Goal: Transaction & Acquisition: Purchase product/service

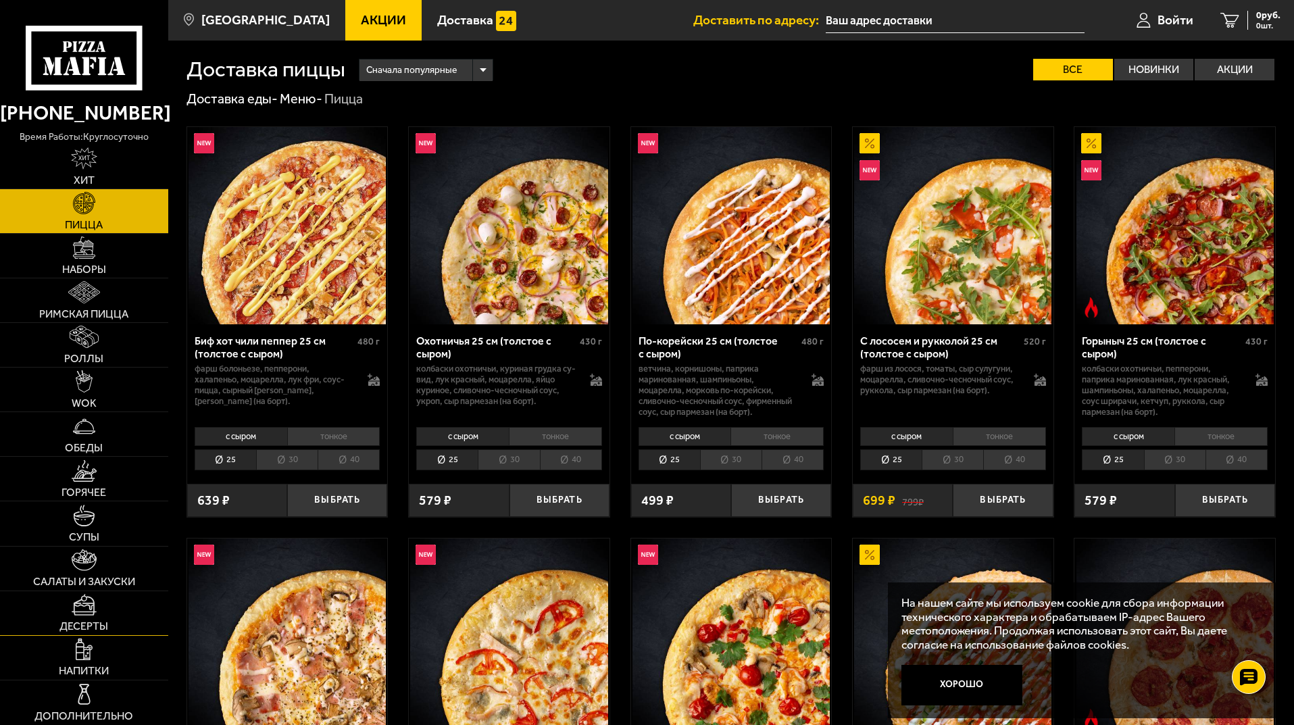
click at [136, 631] on link "Десерты" at bounding box center [84, 613] width 168 height 44
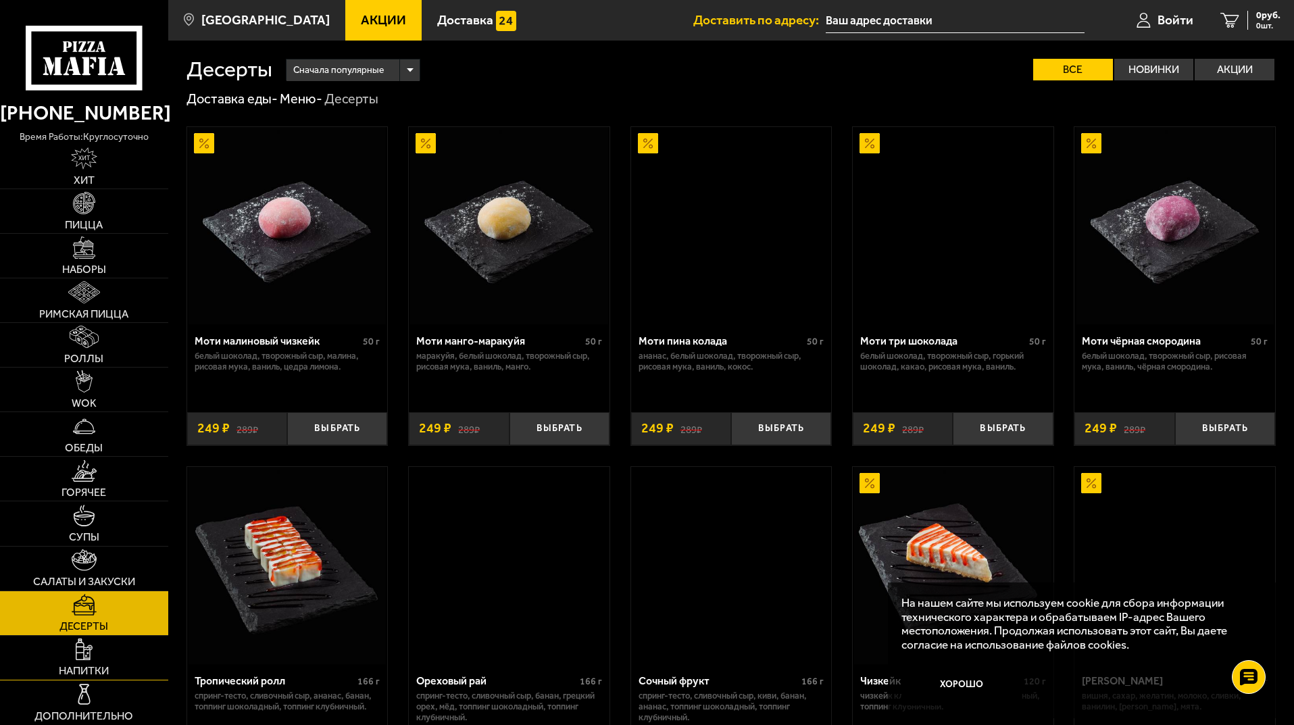
click at [138, 661] on link "Напитки" at bounding box center [84, 658] width 168 height 44
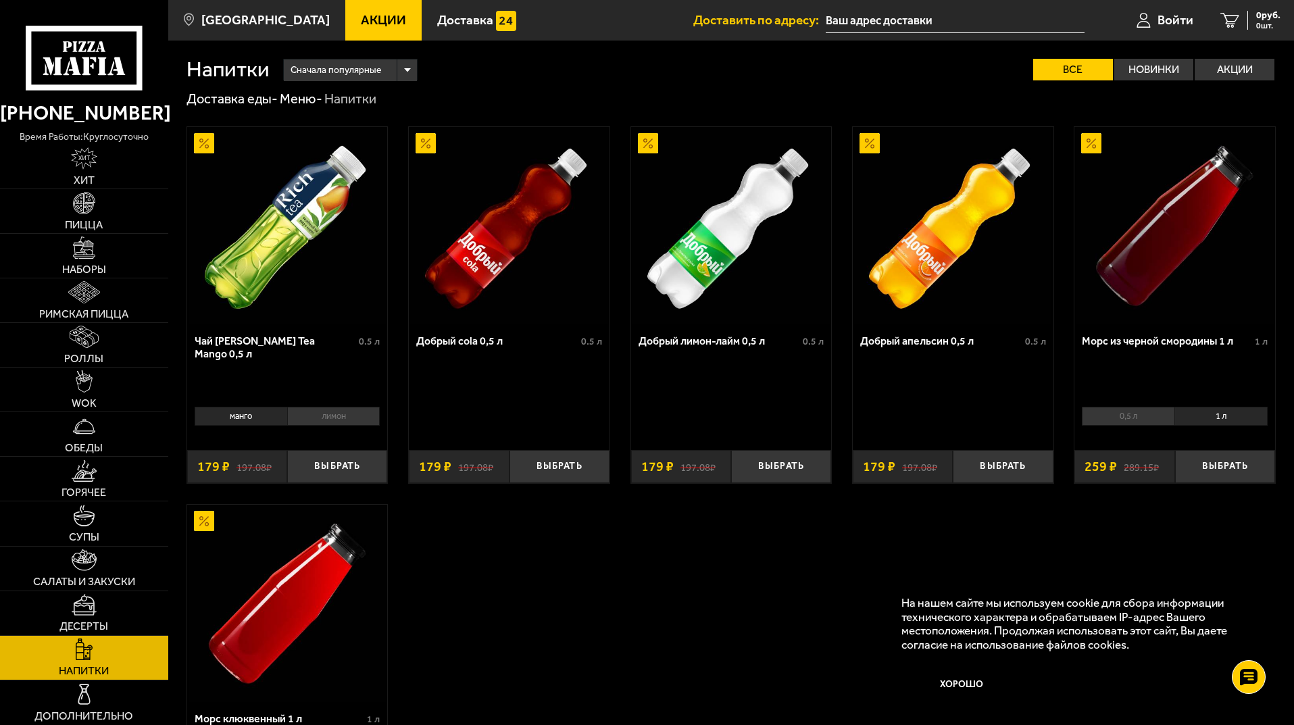
click at [564, 625] on div "Чай Rich Green Tea Mango 0,5 л 0.5 л манго лимон 0 Выбрать 197.08 ₽ 179 ₽ Добры…" at bounding box center [731, 494] width 1126 height 772
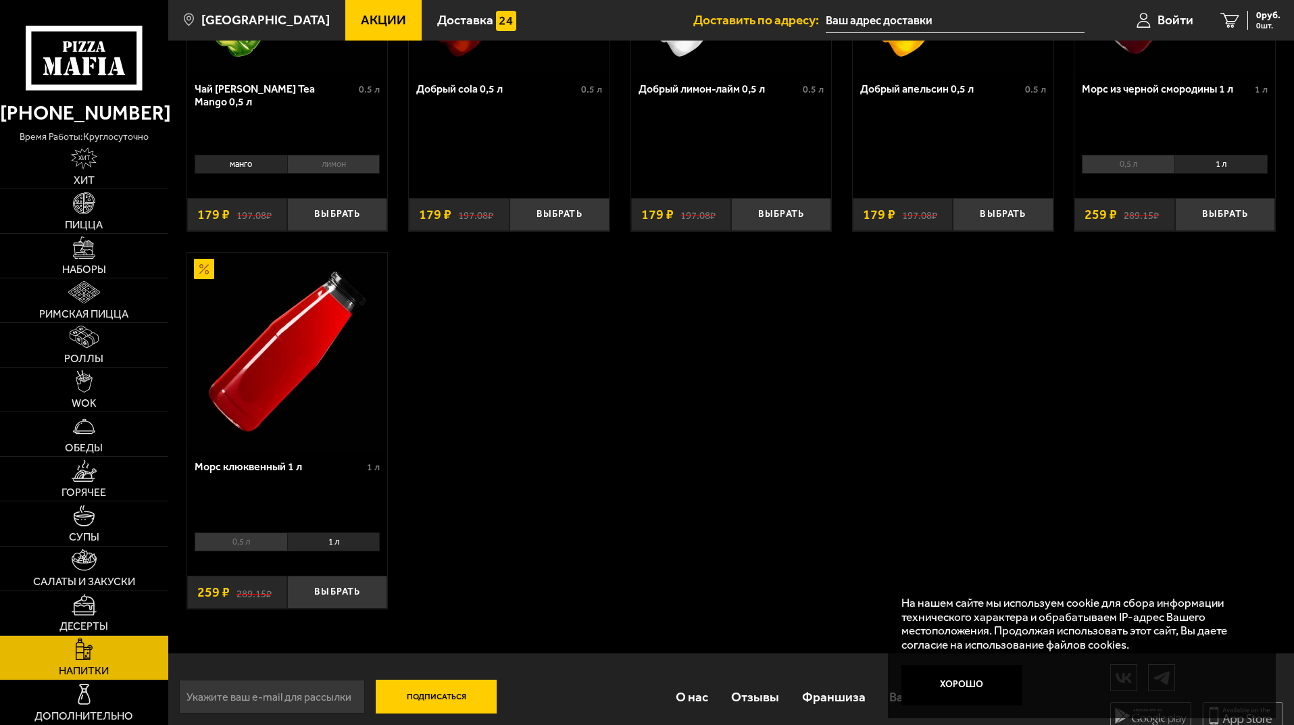
scroll to position [270, 0]
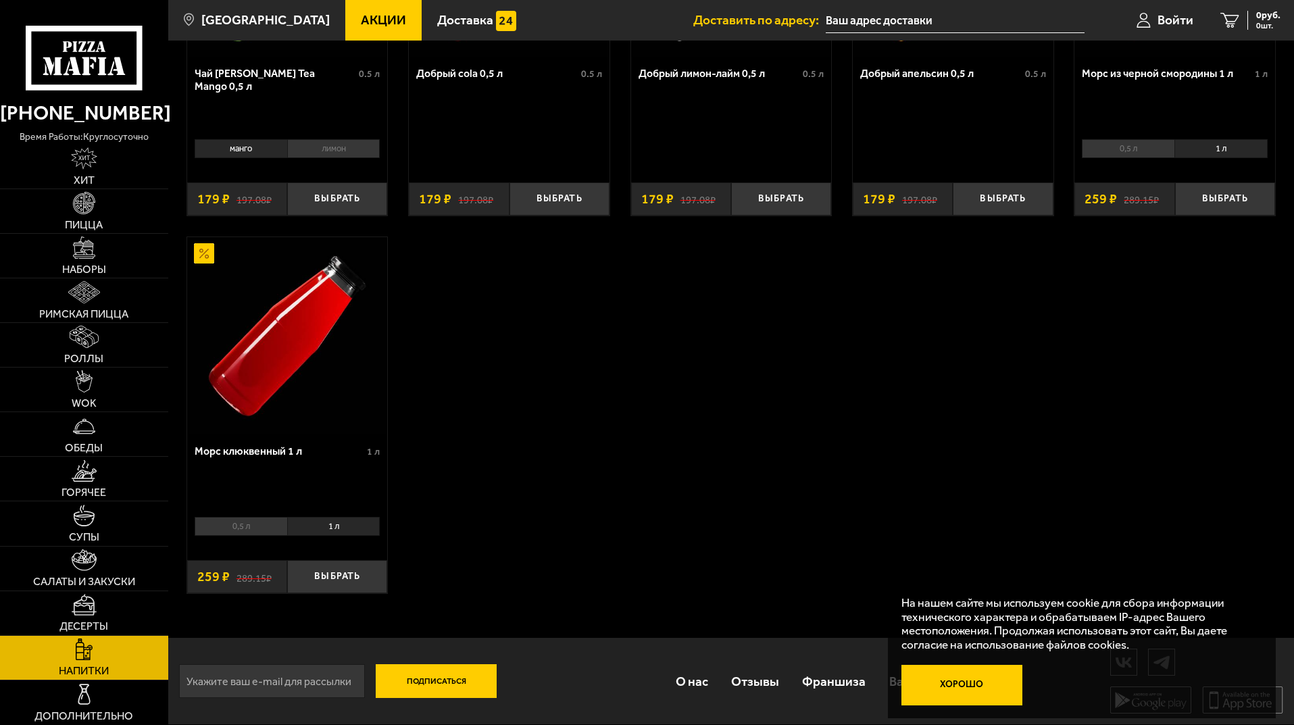
click at [978, 704] on button "Хорошо" at bounding box center [963, 685] width 122 height 41
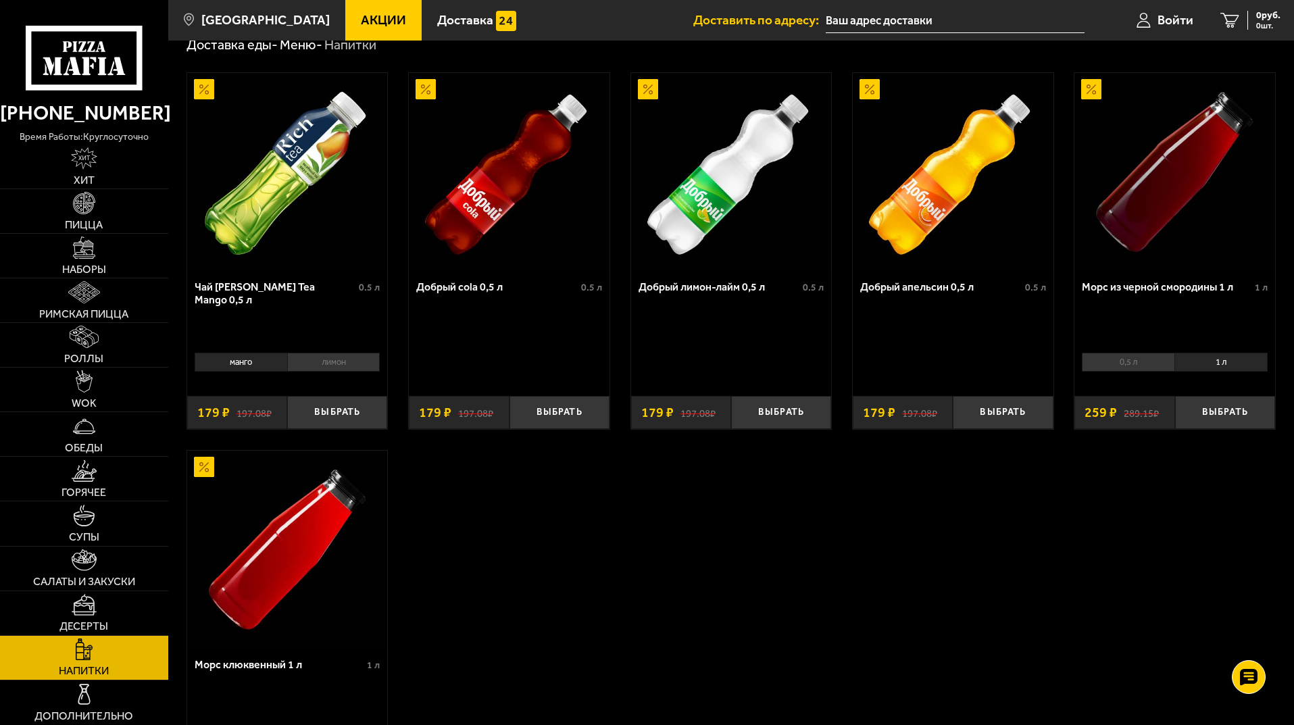
scroll to position [0, 0]
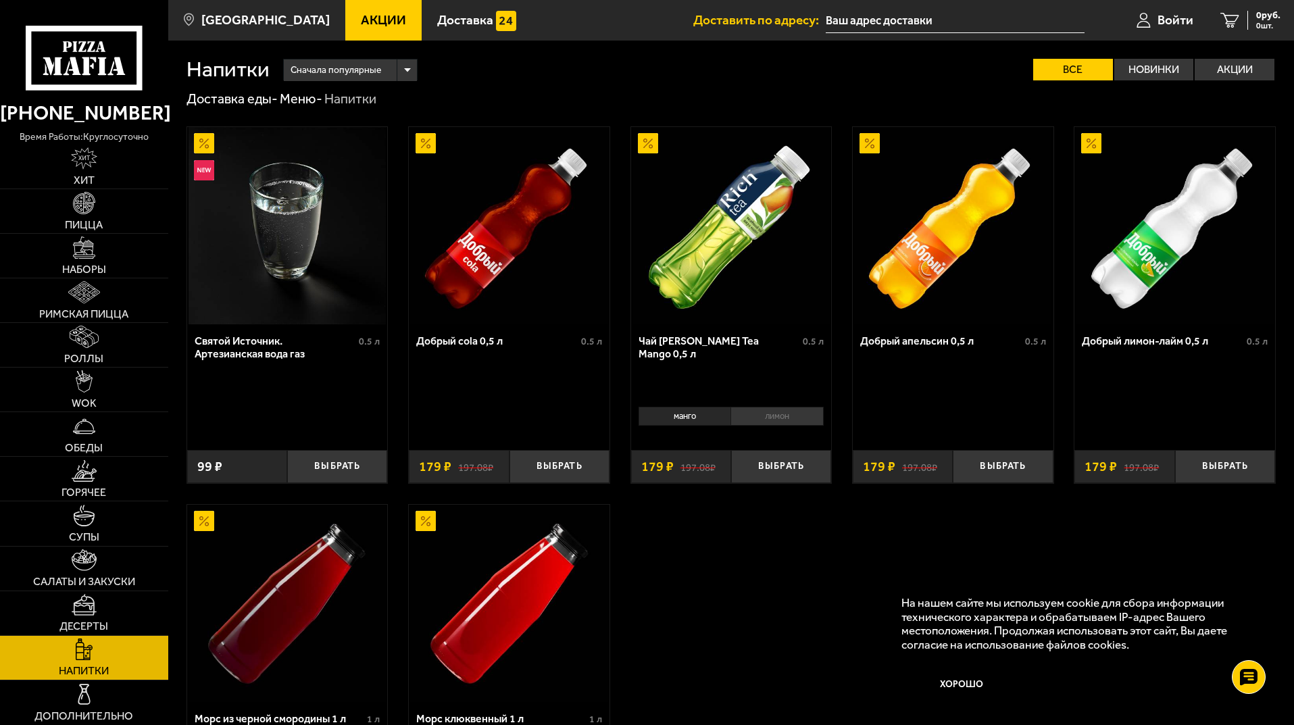
click at [116, 36] on icon at bounding box center [84, 58] width 116 height 64
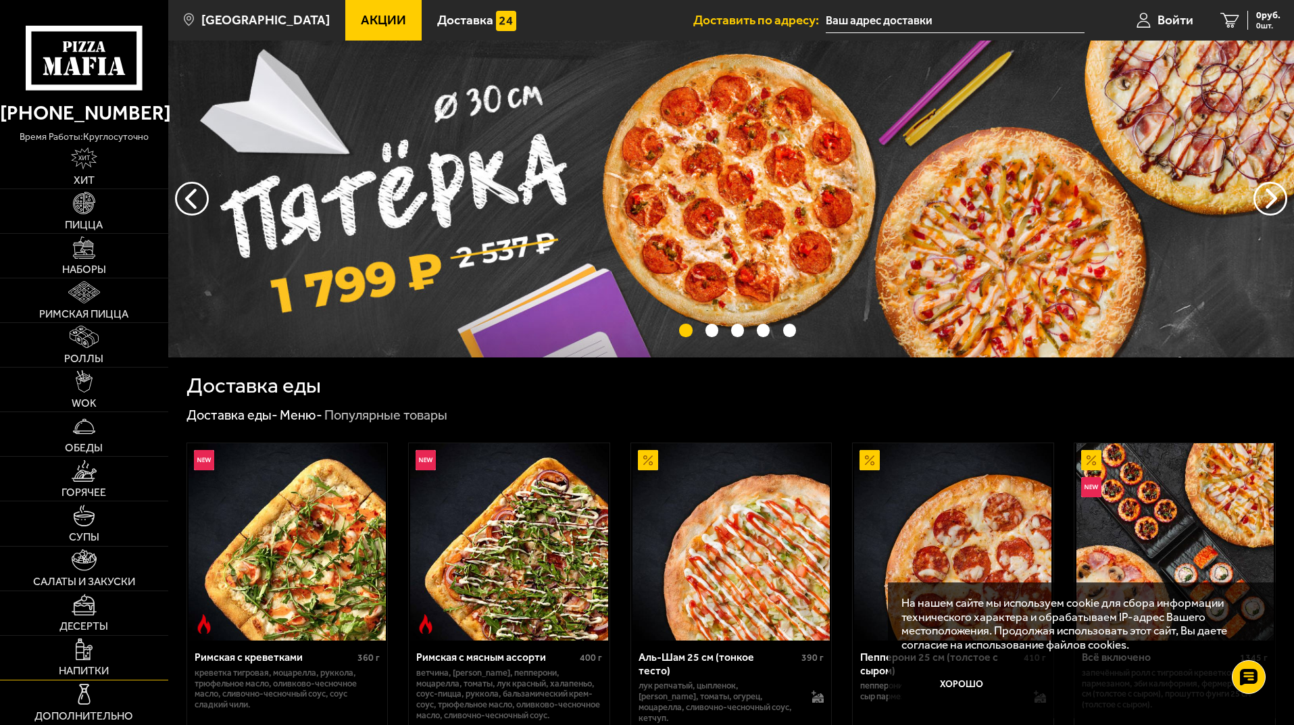
click at [101, 656] on link "Напитки" at bounding box center [84, 658] width 168 height 44
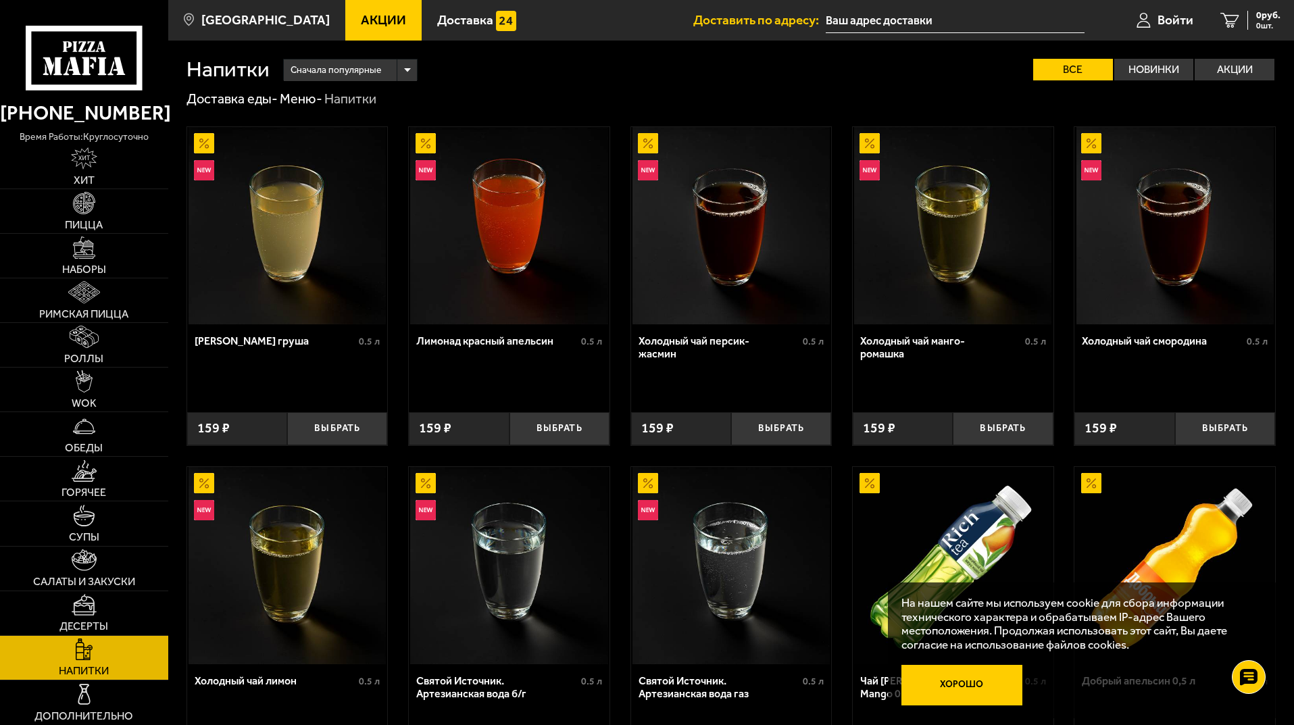
click at [957, 689] on button "Хорошо" at bounding box center [963, 685] width 122 height 41
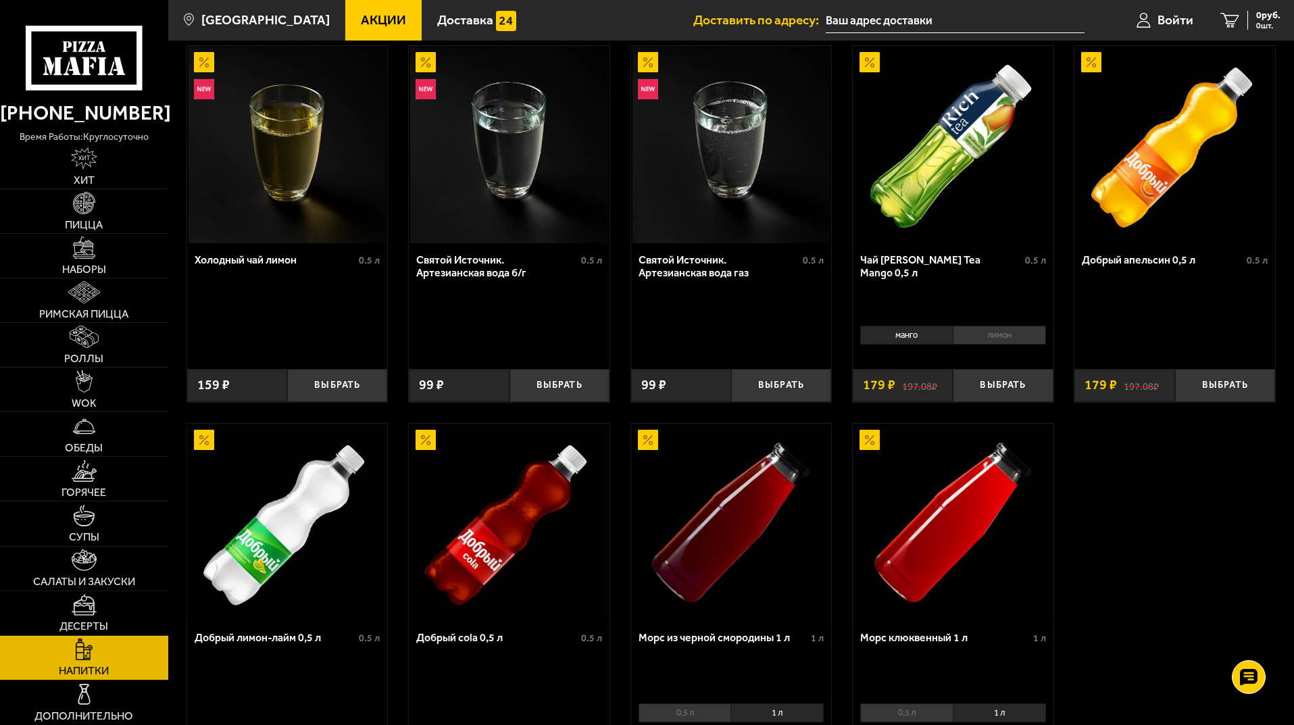
scroll to position [611, 0]
